Goal: Information Seeking & Learning: Learn about a topic

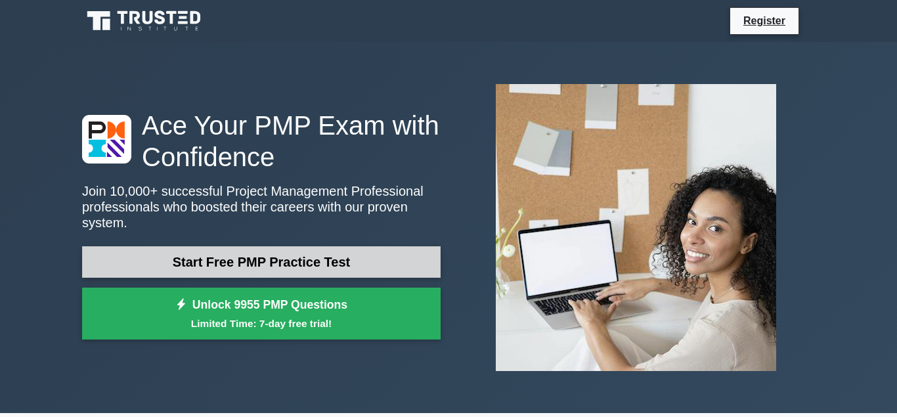
click at [361, 254] on link "Start Free PMP Practice Test" at bounding box center [261, 262] width 359 height 32
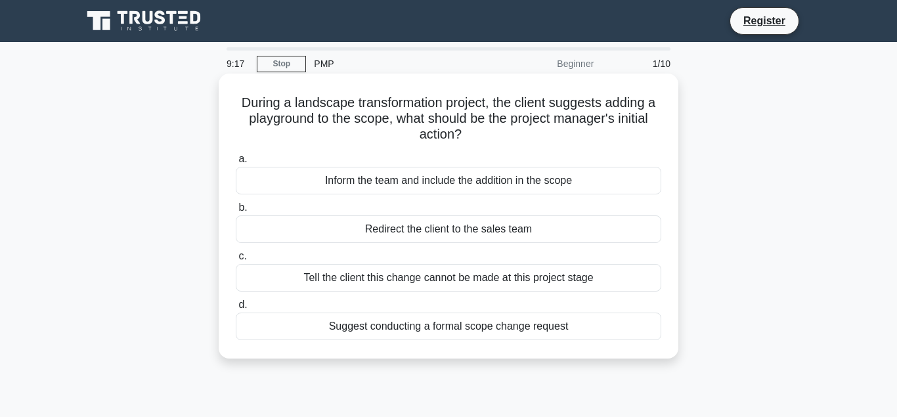
click at [566, 329] on div "Suggest conducting a formal scope change request" at bounding box center [449, 327] width 426 height 28
click at [236, 309] on input "d. Suggest conducting a formal scope change request" at bounding box center [236, 305] width 0 height 9
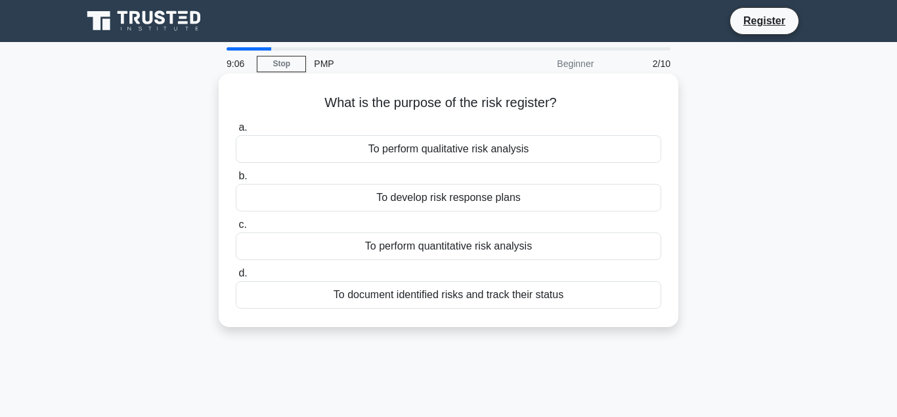
click at [562, 301] on div "To document identified risks and track their status" at bounding box center [449, 295] width 426 height 28
click at [236, 278] on input "d. To document identified risks and track their status" at bounding box center [236, 273] width 0 height 9
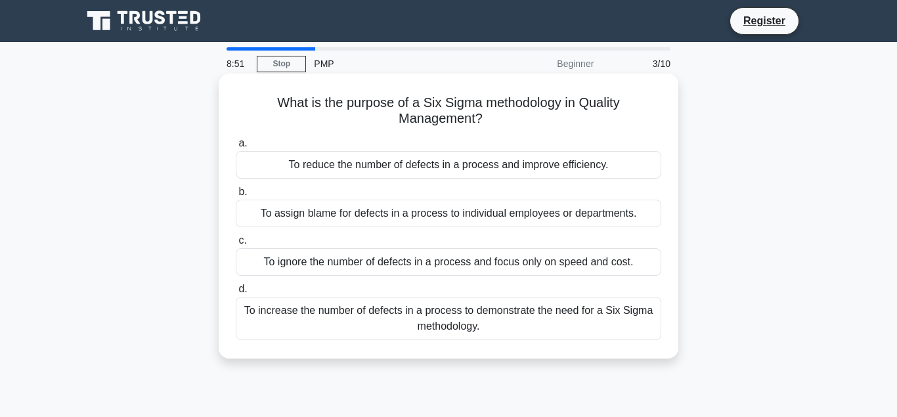
click at [431, 162] on div "To reduce the number of defects in a process and improve efficiency." at bounding box center [449, 165] width 426 height 28
click at [236, 148] on input "a. To reduce the number of defects in a process and improve efficiency." at bounding box center [236, 143] width 0 height 9
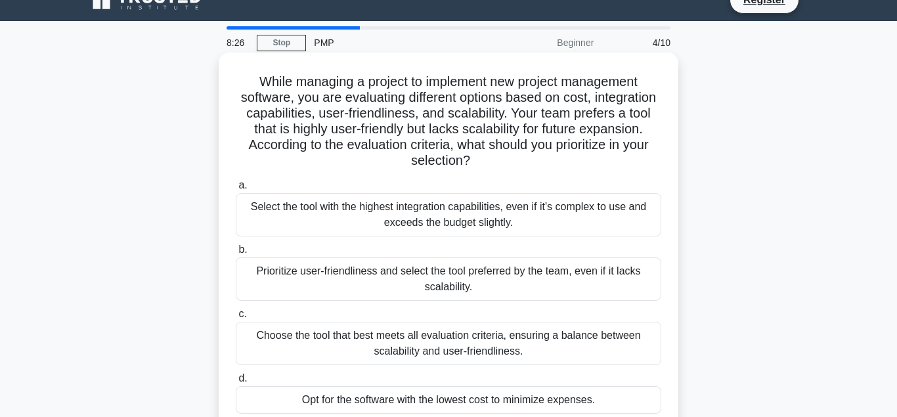
scroll to position [67, 0]
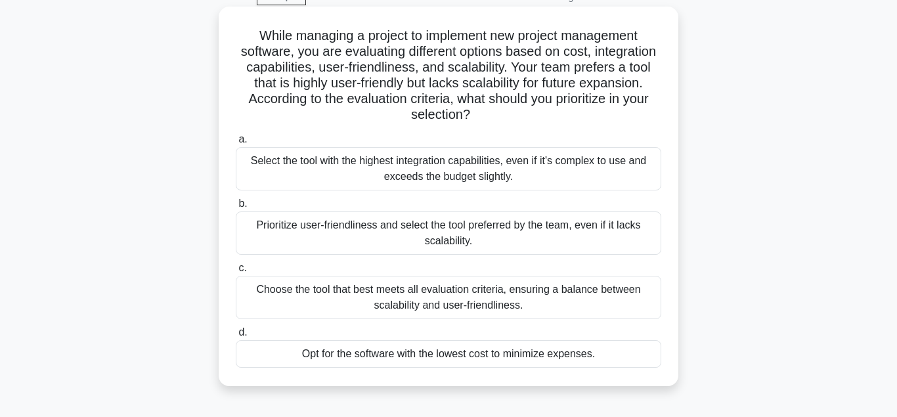
click at [607, 276] on div "Choose the tool that best meets all evaluation criteria, ensuring a balance bet…" at bounding box center [449, 297] width 426 height 43
click at [236, 273] on input "c. Choose the tool that best meets all evaluation criteria, ensuring a balance …" at bounding box center [236, 268] width 0 height 9
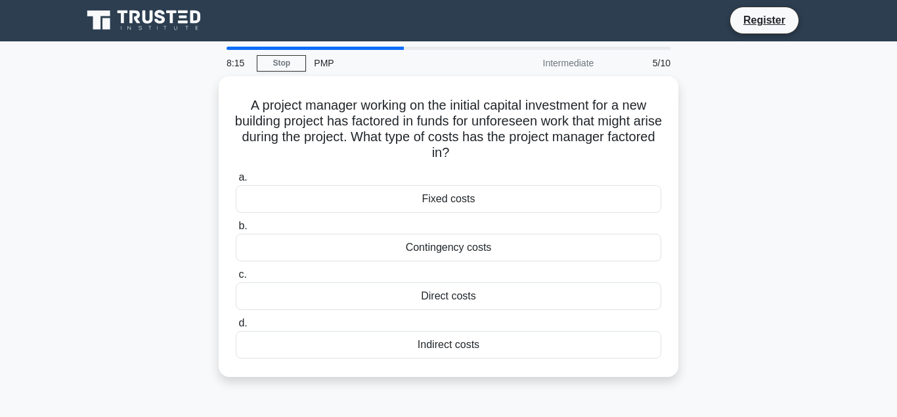
scroll to position [0, 0]
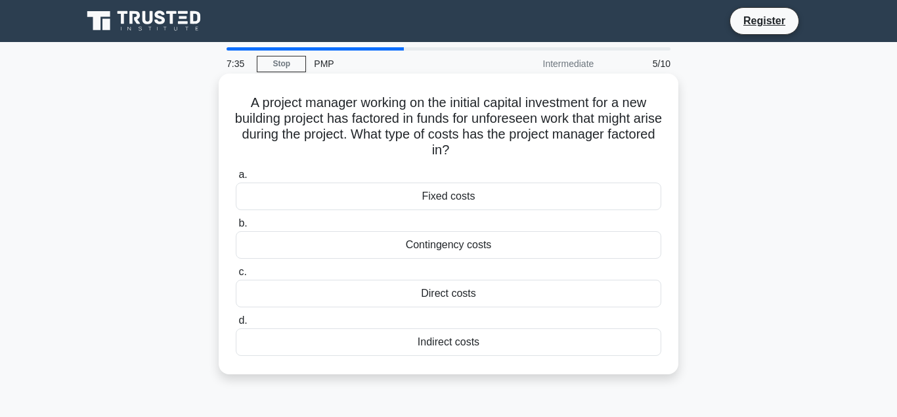
click at [498, 347] on div "Indirect costs" at bounding box center [449, 342] width 426 height 28
click at [236, 325] on input "d. Indirect costs" at bounding box center [236, 321] width 0 height 9
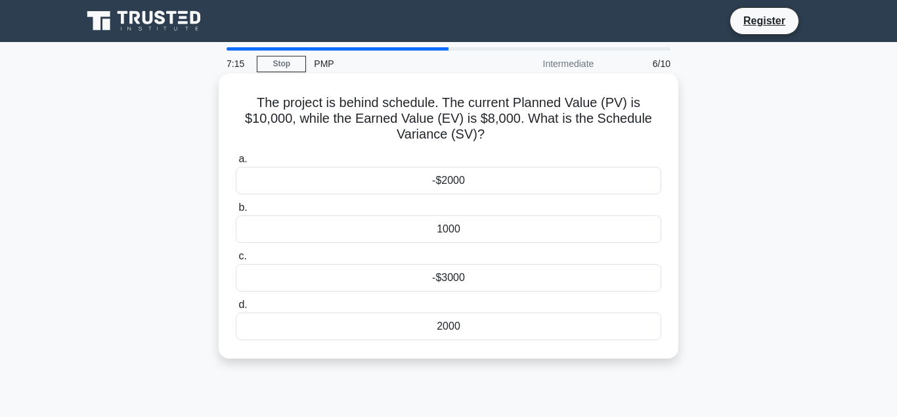
click at [495, 179] on div "-$2000" at bounding box center [449, 181] width 426 height 28
click at [236, 164] on input "a. -$2000" at bounding box center [236, 159] width 0 height 9
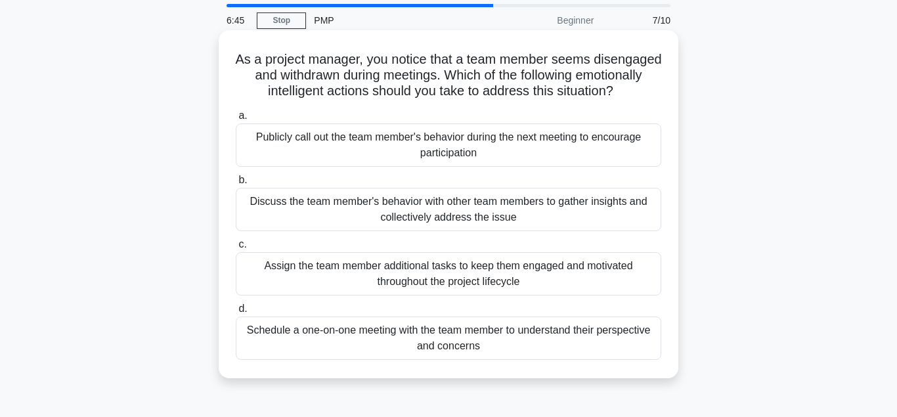
scroll to position [67, 0]
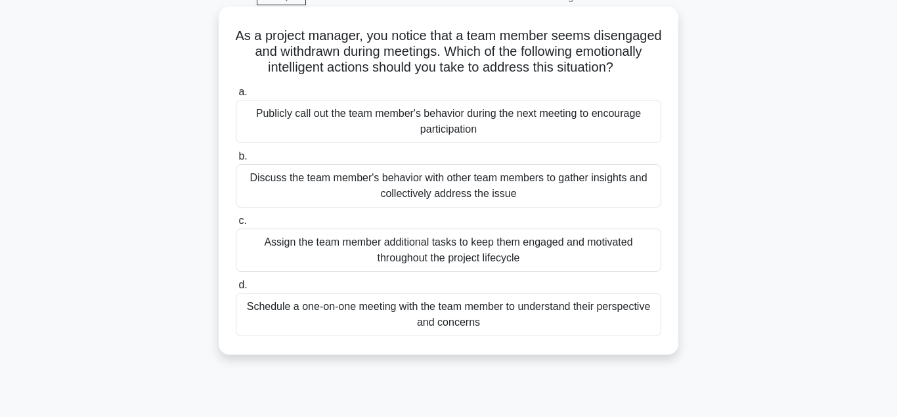
click at [517, 308] on div "Schedule a one-on-one meeting with the team member to understand their perspect…" at bounding box center [449, 314] width 426 height 43
click at [236, 290] on input "d. Schedule a one-on-one meeting with the team member to understand their persp…" at bounding box center [236, 285] width 0 height 9
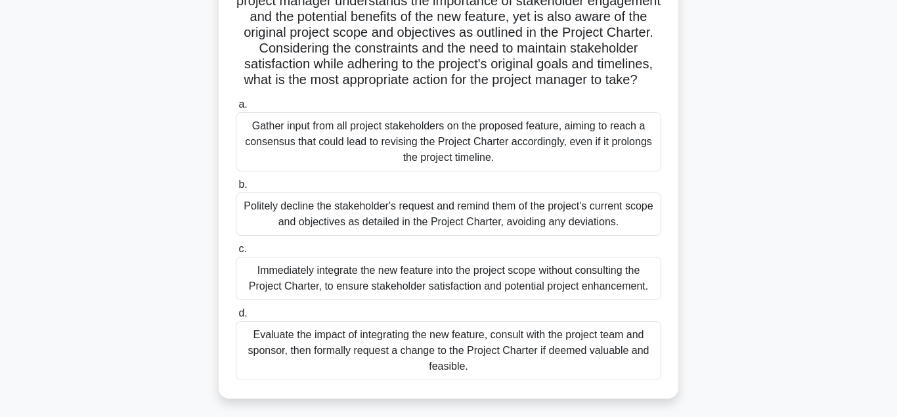
scroll to position [201, 0]
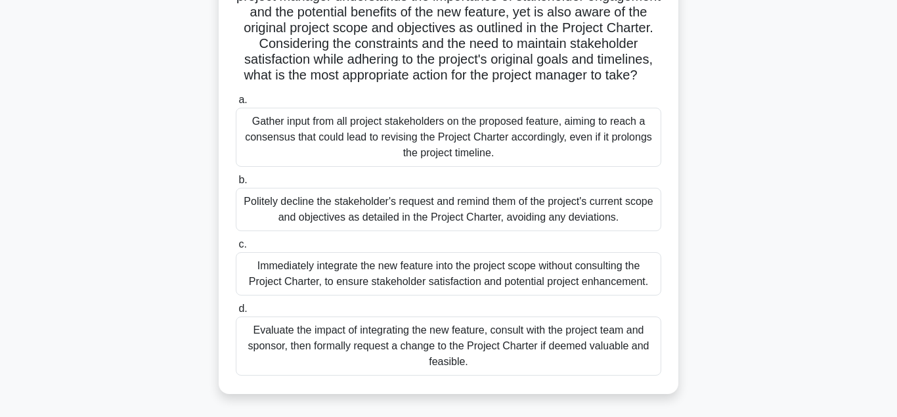
click at [273, 336] on div "Evaluate the impact of integrating the new feature, consult with the project te…" at bounding box center [449, 346] width 426 height 59
click at [236, 313] on input "d. Evaluate the impact of integrating the new feature, consult with the project…" at bounding box center [236, 309] width 0 height 9
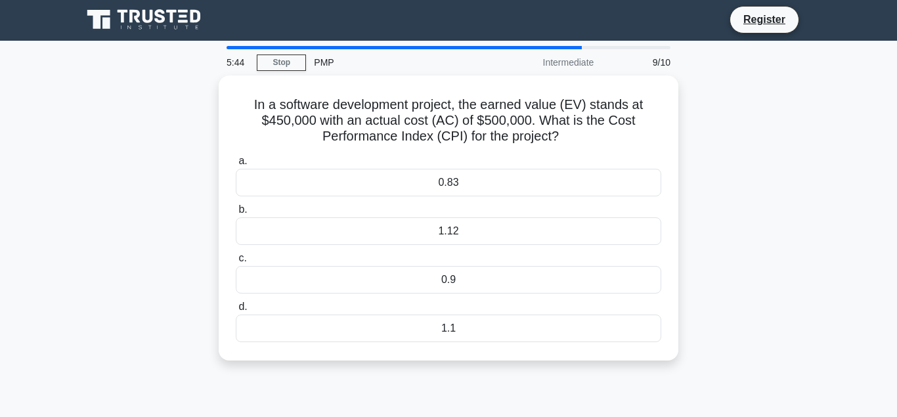
scroll to position [0, 0]
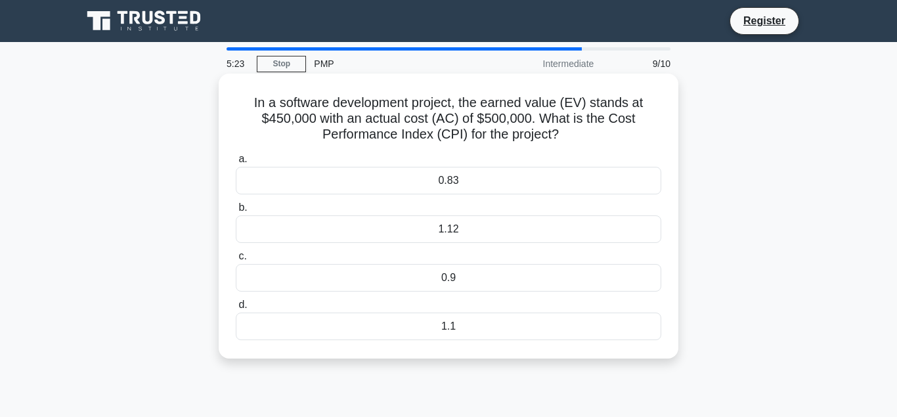
click at [394, 279] on div "0.9" at bounding box center [449, 278] width 426 height 28
click at [236, 261] on input "c. 0.9" at bounding box center [236, 256] width 0 height 9
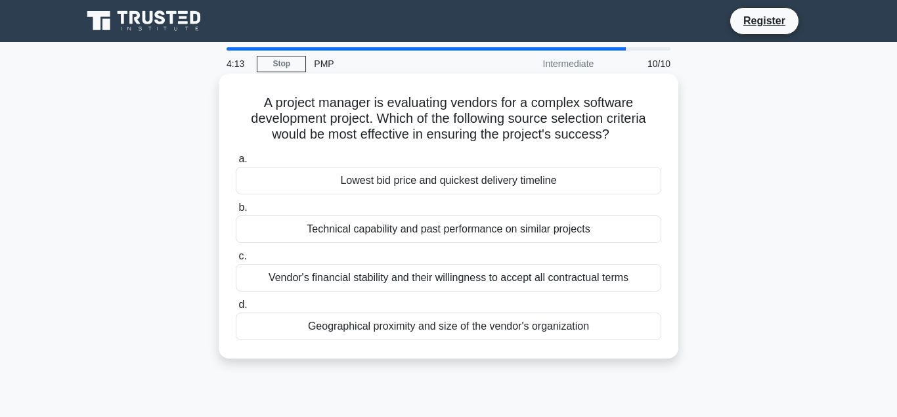
click at [410, 234] on div "Technical capability and past performance on similar projects" at bounding box center [449, 229] width 426 height 28
click at [236, 212] on input "b. Technical capability and past performance on similar projects" at bounding box center [236, 208] width 0 height 9
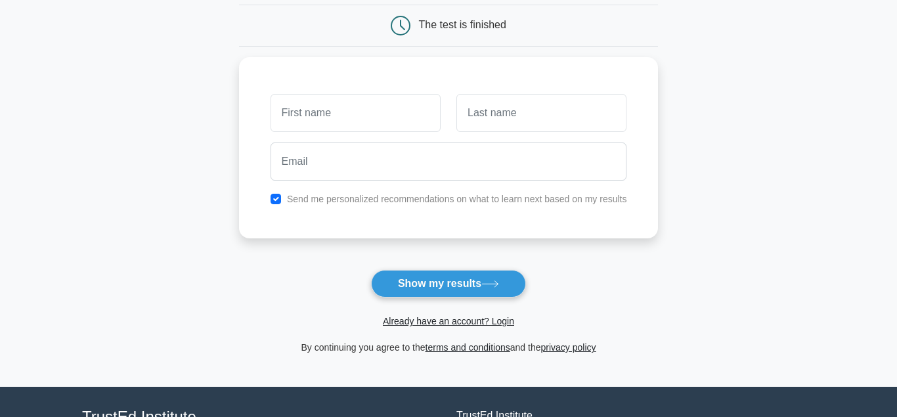
scroll to position [134, 0]
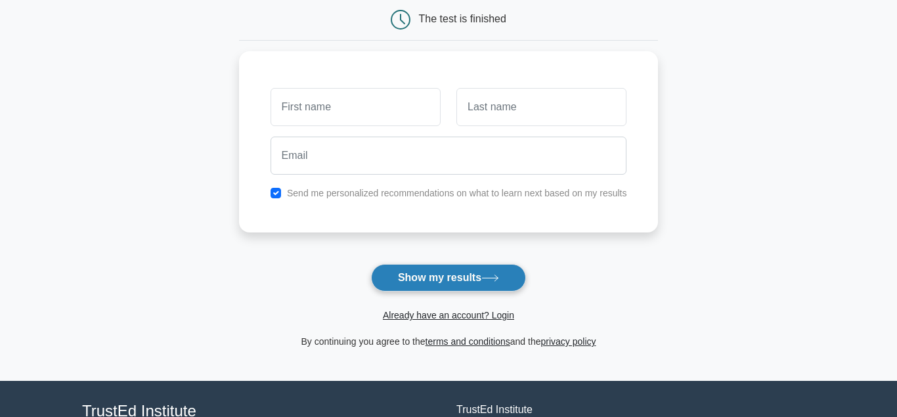
click at [421, 277] on button "Show my results" at bounding box center [448, 278] width 155 height 28
type input "aathi"
type input "a"
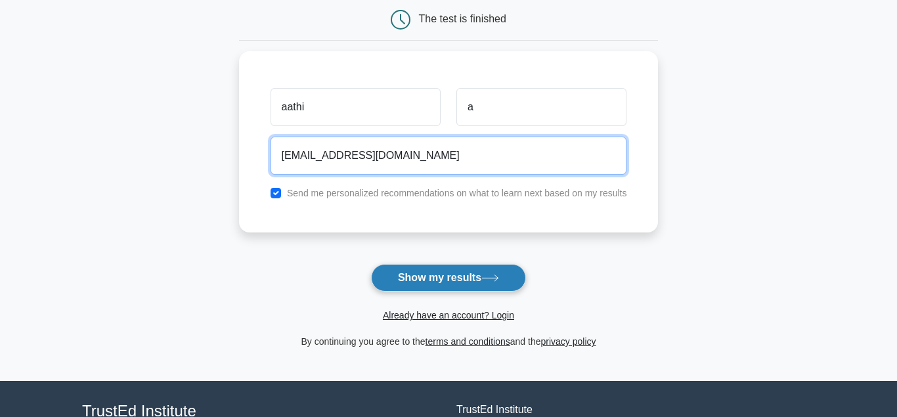
type input "aathi4@gmail.com"
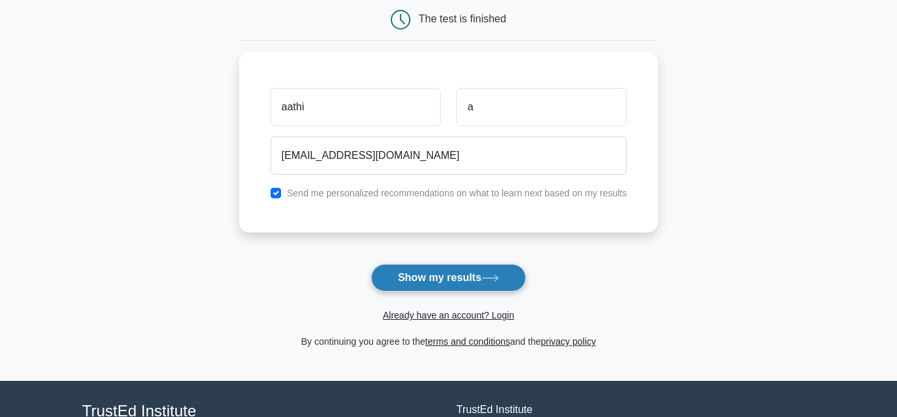
click at [396, 281] on button "Show my results" at bounding box center [448, 278] width 155 height 28
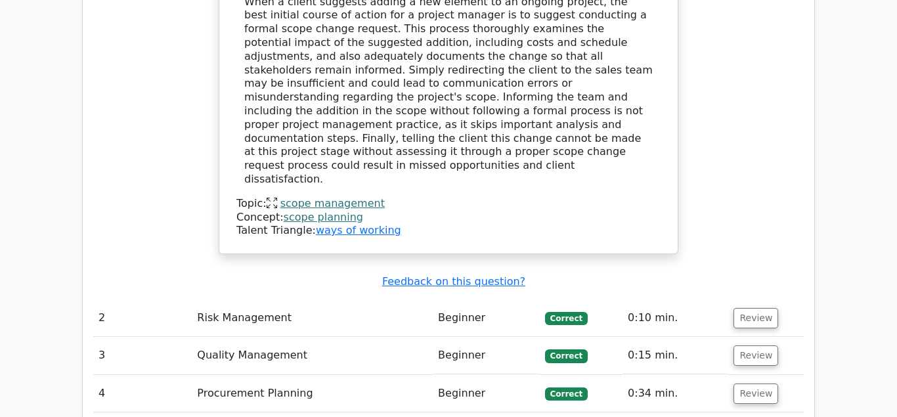
scroll to position [1600, 0]
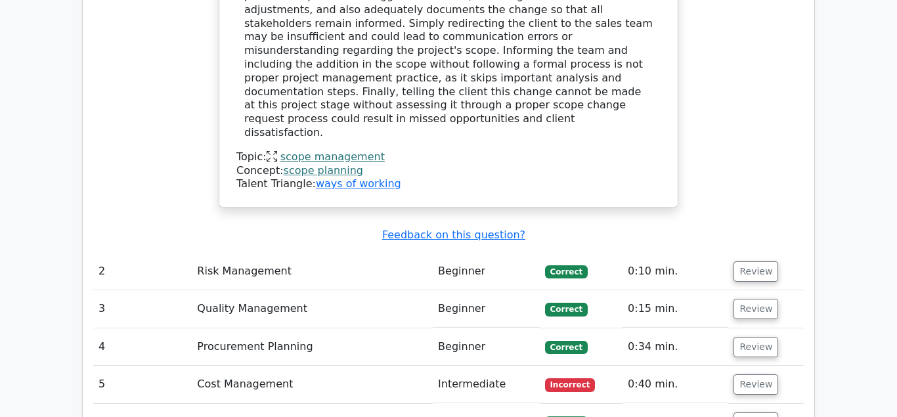
click at [585, 378] on span "Incorrect" at bounding box center [570, 384] width 51 height 13
click at [740, 374] on button "Review" at bounding box center [756, 384] width 45 height 20
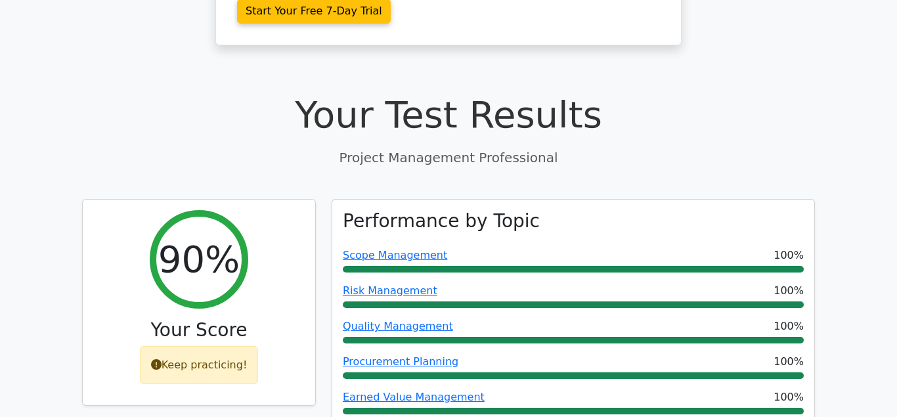
scroll to position [461, 0]
